Goal: Task Accomplishment & Management: Use online tool/utility

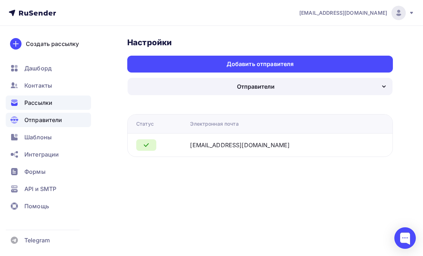
click at [49, 106] on span "Рассылки" at bounding box center [38, 102] width 28 height 9
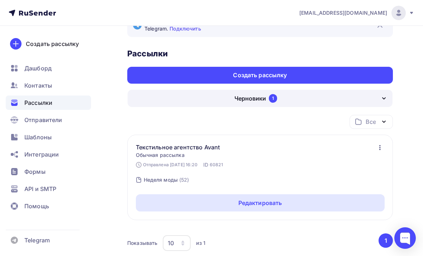
scroll to position [24, 0]
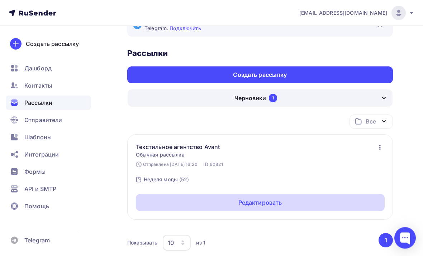
click at [282, 201] on div "Редактировать" at bounding box center [261, 202] width 44 height 9
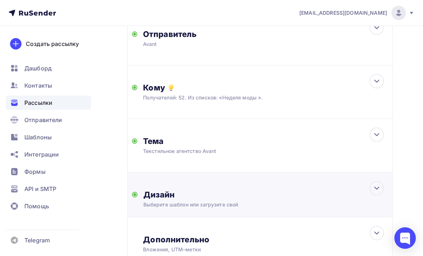
scroll to position [140, 0]
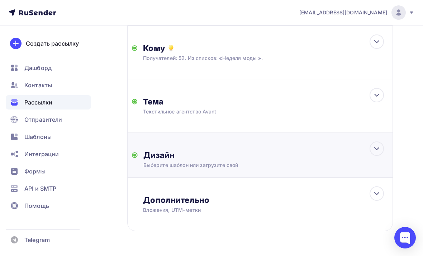
click at [263, 147] on div "Дизайн Выберите шаблон или загрузите свой Размер письма: 122 Kb Заменить шаблон…" at bounding box center [260, 155] width 266 height 45
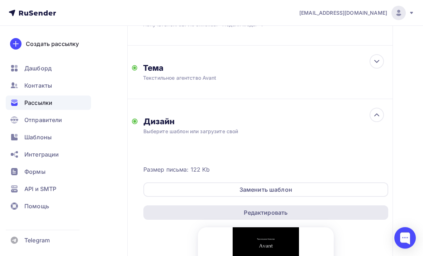
scroll to position [175, 0]
click at [263, 207] on div "Редактировать" at bounding box center [265, 212] width 245 height 14
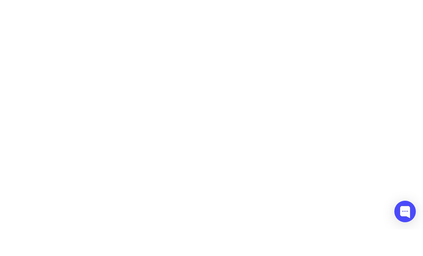
scroll to position [2, 0]
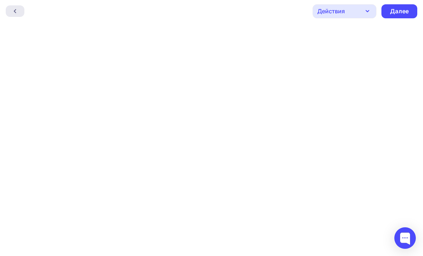
click at [15, 12] on icon at bounding box center [15, 11] width 2 height 4
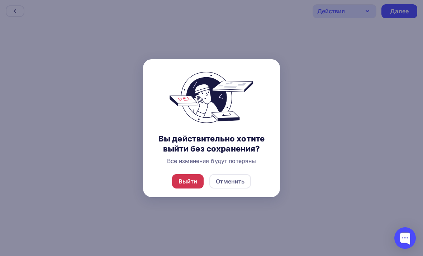
click at [189, 185] on div "Выйти" at bounding box center [188, 181] width 19 height 9
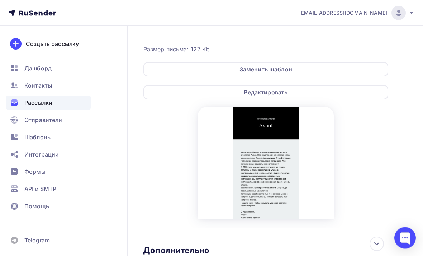
scroll to position [294, 0]
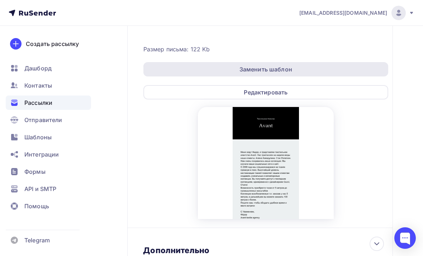
click at [276, 74] on div "Заменить шаблон" at bounding box center [266, 69] width 53 height 9
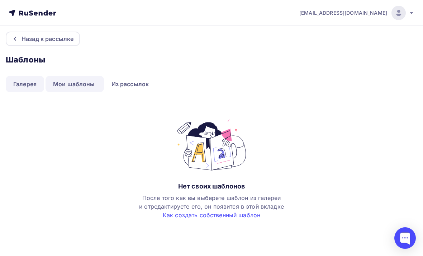
click at [21, 88] on link "Галерея" at bounding box center [25, 84] width 38 height 16
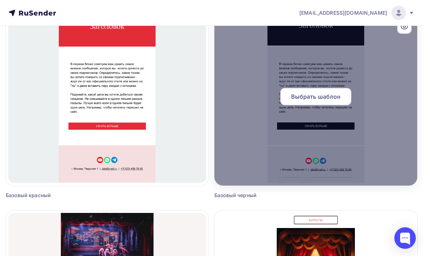
scroll to position [481, 0]
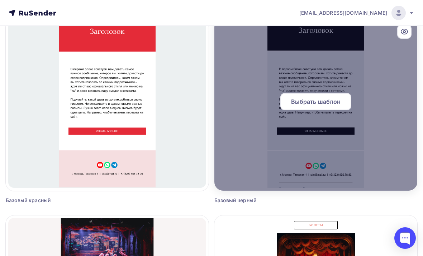
click at [343, 107] on div "Выбрать шаблон" at bounding box center [315, 101] width 71 height 17
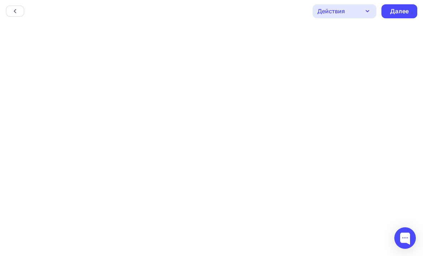
scroll to position [2, 0]
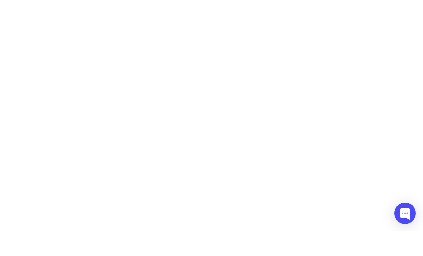
click at [0, 0] on html "Назад Действия Отправить тестовое письмо Предпросмотр Сохранить в Мои шаблоны В…" at bounding box center [211, 126] width 423 height 256
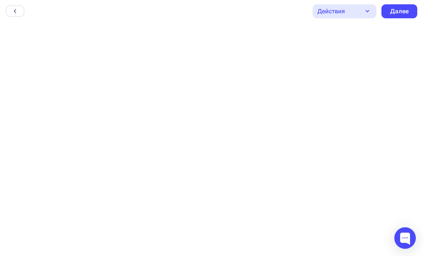
scroll to position [0, 0]
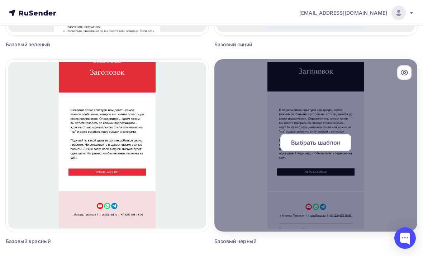
scroll to position [440, 0]
click at [312, 143] on span "Выбрать шаблон" at bounding box center [316, 142] width 50 height 9
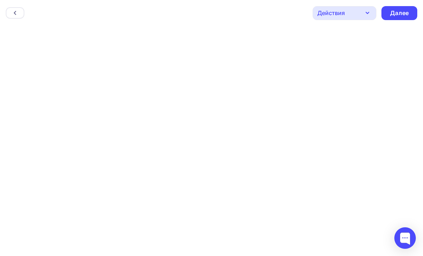
scroll to position [2, 0]
click at [404, 9] on div "Далее" at bounding box center [399, 11] width 19 height 8
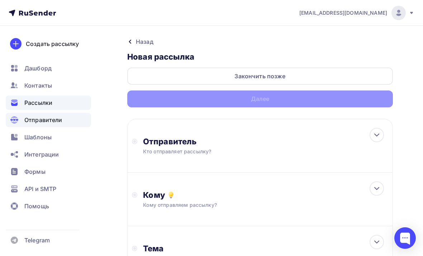
click at [59, 120] on span "Отправители" at bounding box center [43, 119] width 38 height 9
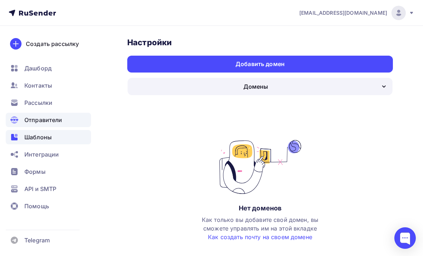
click at [55, 140] on div "Шаблоны" at bounding box center [48, 137] width 85 height 14
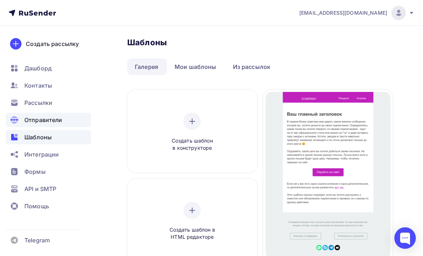
click at [64, 114] on div "Отправители" at bounding box center [48, 120] width 85 height 14
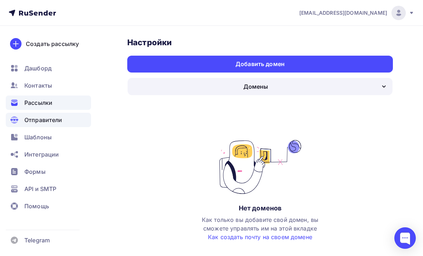
click at [74, 104] on div "Рассылки" at bounding box center [48, 102] width 85 height 14
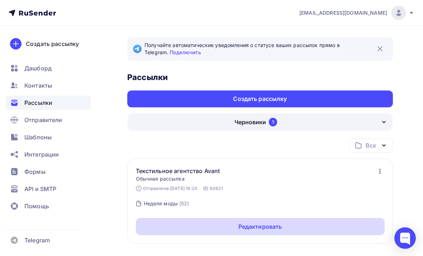
click at [256, 230] on div "Редактировать" at bounding box center [261, 226] width 44 height 9
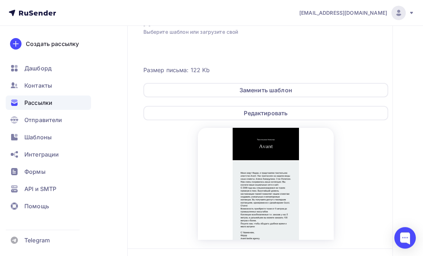
scroll to position [274, 0]
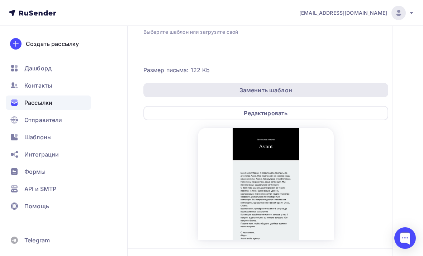
click at [290, 89] on div "Заменить шаблон" at bounding box center [266, 90] width 53 height 9
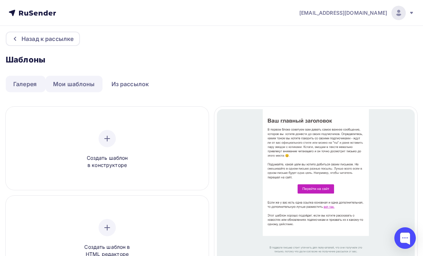
click at [86, 82] on link "Мои шаблоны" at bounding box center [74, 84] width 57 height 16
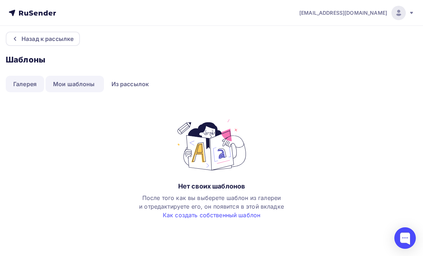
click at [27, 87] on link "Галерея" at bounding box center [25, 84] width 38 height 16
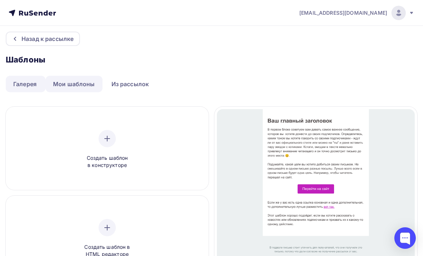
click at [80, 84] on link "Мои шаблоны" at bounding box center [74, 84] width 57 height 16
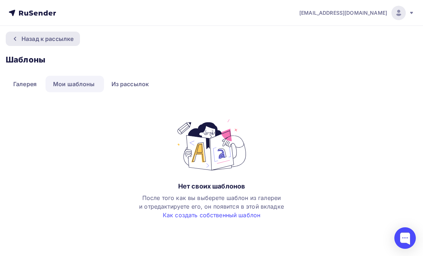
click at [25, 42] on div "Назад к рассылке" at bounding box center [48, 38] width 52 height 9
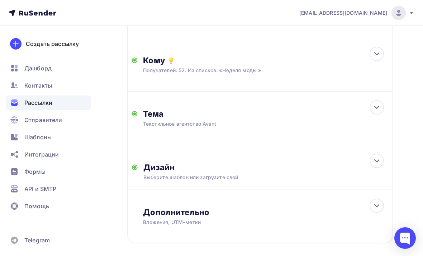
scroll to position [140, 0]
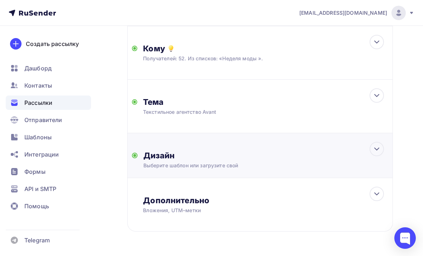
click at [373, 156] on div "Дизайн" at bounding box center [265, 155] width 245 height 10
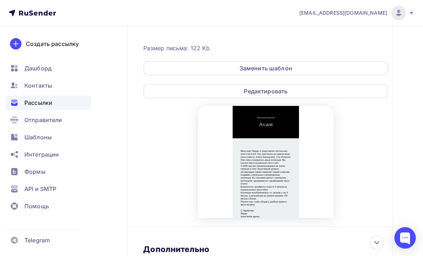
scroll to position [295, 0]
click at [289, 189] on div at bounding box center [266, 162] width 136 height 112
click at [359, 165] on div "Размер письма: 122 Kb Заменить шаблон Редактировать" at bounding box center [265, 121] width 245 height 193
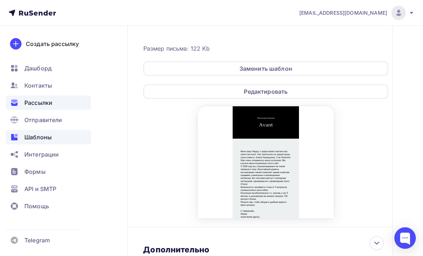
click at [32, 134] on span "Шаблоны" at bounding box center [37, 137] width 27 height 9
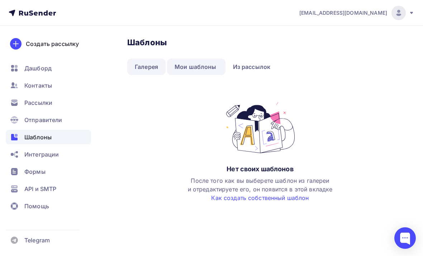
click at [155, 70] on link "Галерея" at bounding box center [146, 66] width 38 height 16
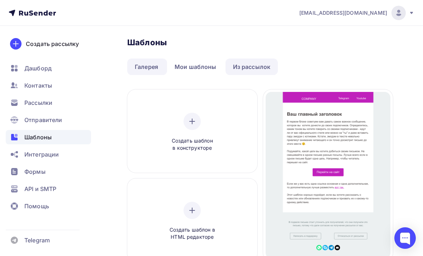
click at [248, 65] on link "Из рассылок" at bounding box center [252, 66] width 53 height 16
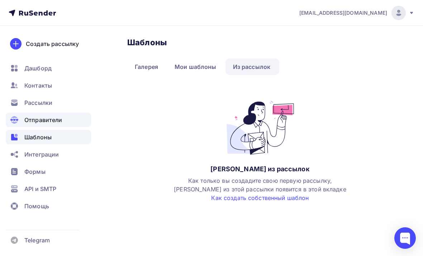
click at [44, 118] on span "Отправители" at bounding box center [43, 119] width 38 height 9
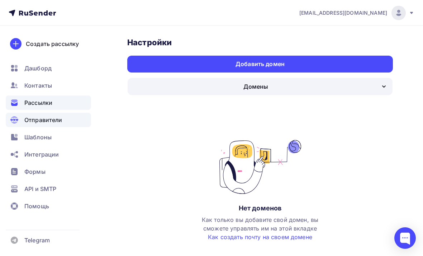
click at [36, 103] on span "Рассылки" at bounding box center [38, 102] width 28 height 9
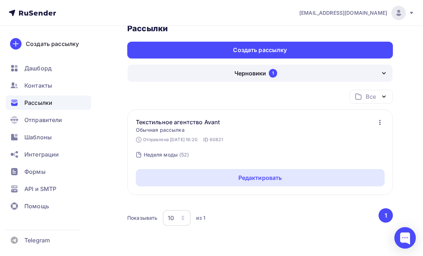
scroll to position [49, 0]
click at [184, 216] on icon "button" at bounding box center [183, 218] width 6 height 6
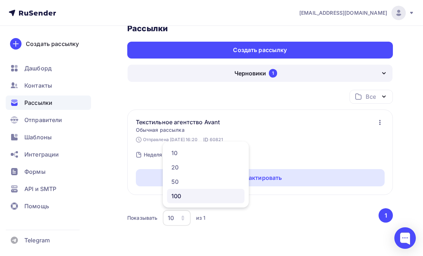
click at [189, 191] on link "100" at bounding box center [205, 196] width 77 height 14
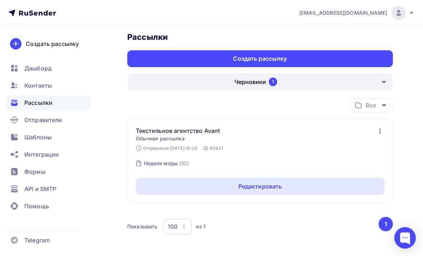
scroll to position [41, 0]
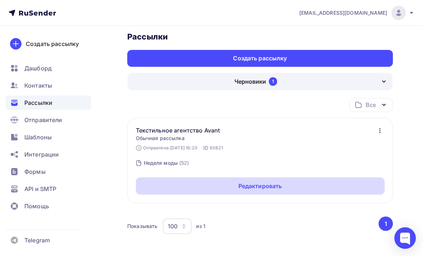
click at [239, 187] on div "Редактировать" at bounding box center [261, 185] width 44 height 9
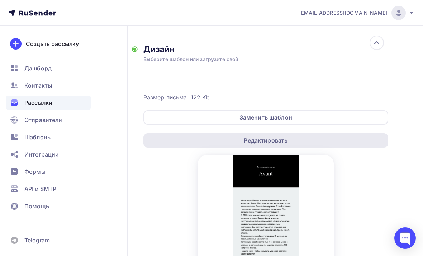
click at [273, 138] on div "Редактировать" at bounding box center [266, 140] width 44 height 9
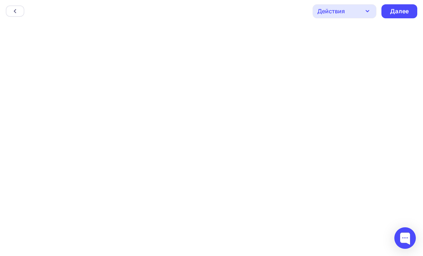
scroll to position [2, 0]
